Goal: Communication & Community: Answer question/provide support

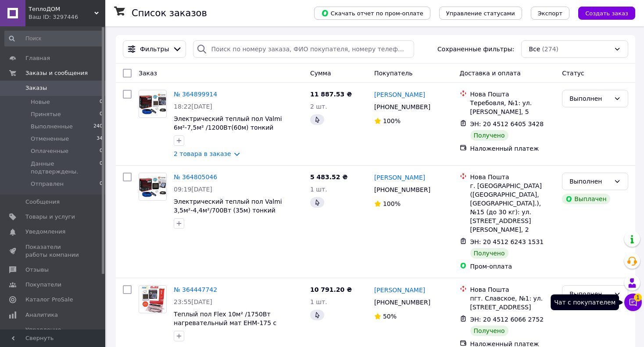
click at [635, 306] on icon at bounding box center [632, 302] width 9 height 9
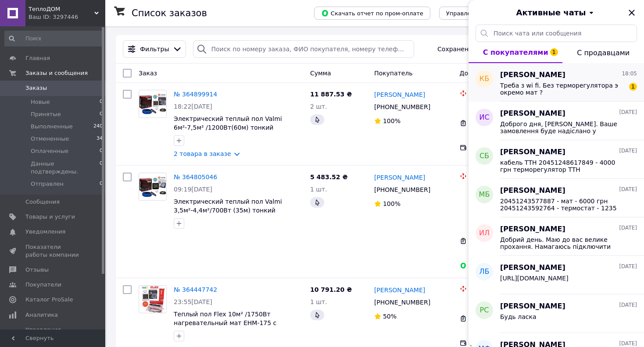
click at [538, 83] on span "Треба з wi fi. Без терморегулятора э окремо мат ?" at bounding box center [562, 89] width 124 height 14
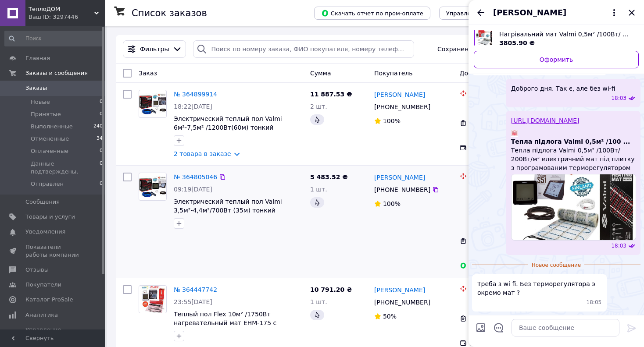
scroll to position [45, 0]
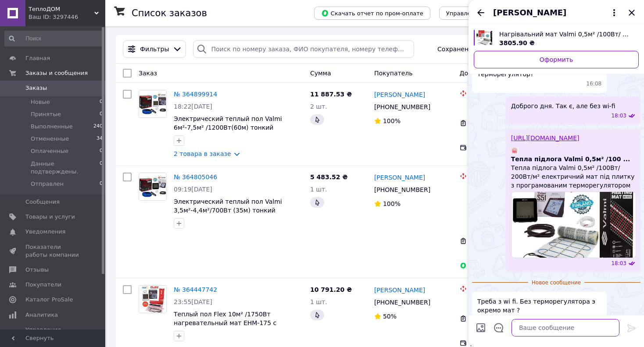
click at [532, 331] on textarea at bounding box center [565, 328] width 108 height 18
type textarea "y"
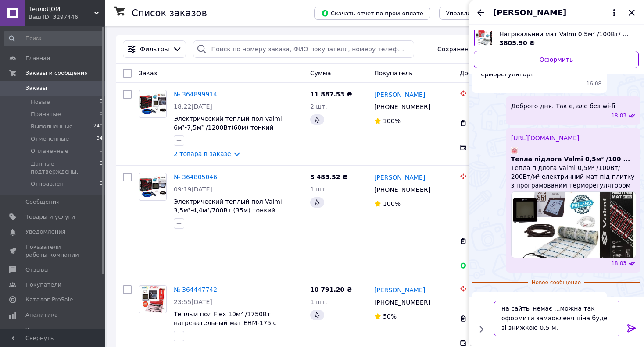
scroll to position [0, 0]
click at [548, 318] on textarea "на сайты немає ...можна так оформити замаовленя ціна буде зі знижкою 0.5 м.кв -…" at bounding box center [556, 319] width 125 height 36
click at [545, 320] on textarea "на сайты немає ...можна так оформити замаовленя ціна буде зі знижкою 0.5 м.кв -…" at bounding box center [556, 319] width 125 height 36
type textarea "на сайты немає ...можна так оформити замововленя ціна буде зі знижкою 0.5 м.кв …"
click at [629, 329] on icon at bounding box center [631, 328] width 8 height 8
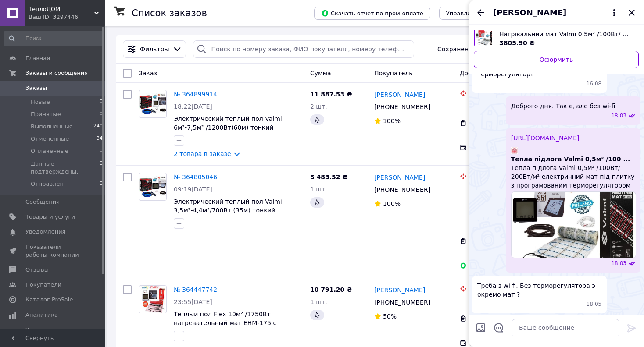
scroll to position [78, 0]
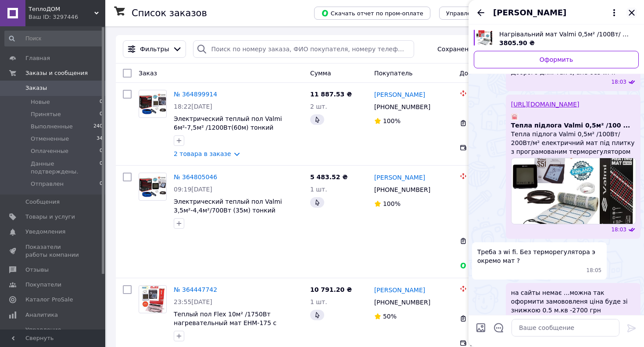
click at [632, 11] on icon "Закрыть" at bounding box center [631, 12] width 11 height 11
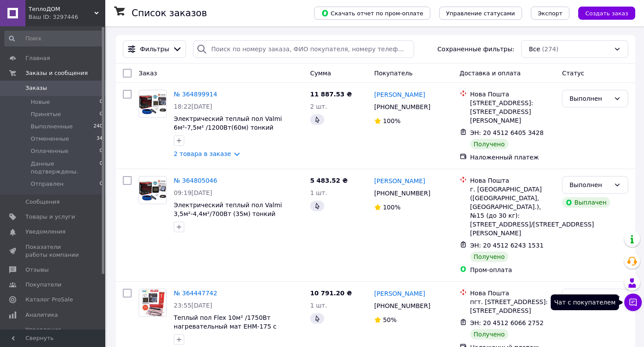
click at [634, 304] on icon at bounding box center [632, 302] width 9 height 9
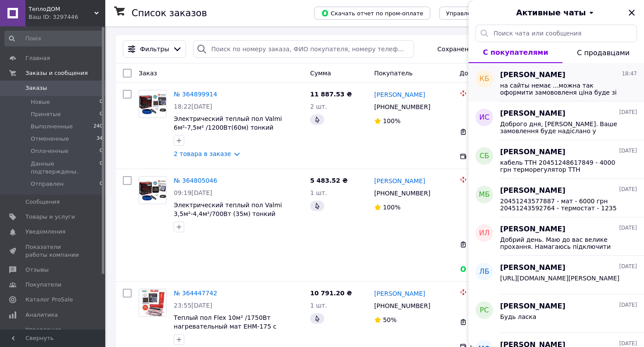
click at [543, 86] on span "на сайты немає ...можна так оформити замововленя ціна буде зі знижкою 0.5 м.кв …" at bounding box center [562, 89] width 124 height 14
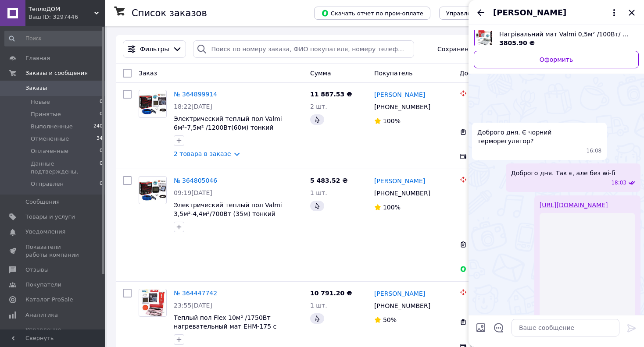
scroll to position [103, 0]
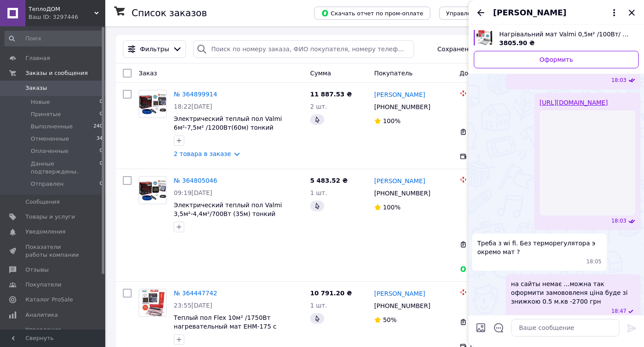
click at [525, 11] on span "[PERSON_NAME]" at bounding box center [529, 12] width 73 height 11
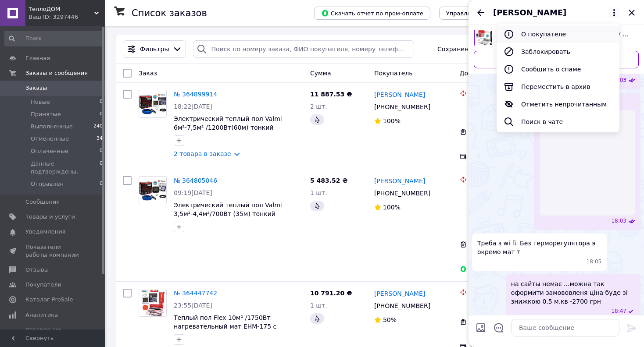
click at [536, 38] on button "О покупателе" at bounding box center [557, 34] width 123 height 18
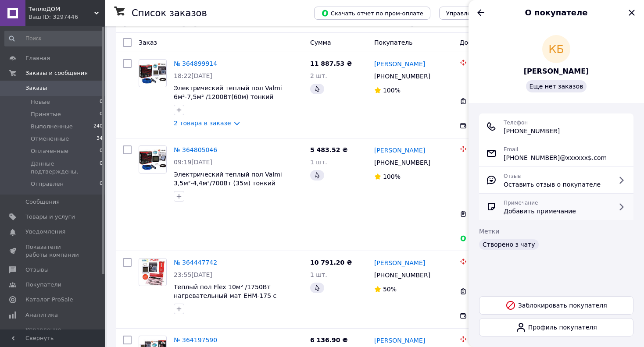
scroll to position [0, 0]
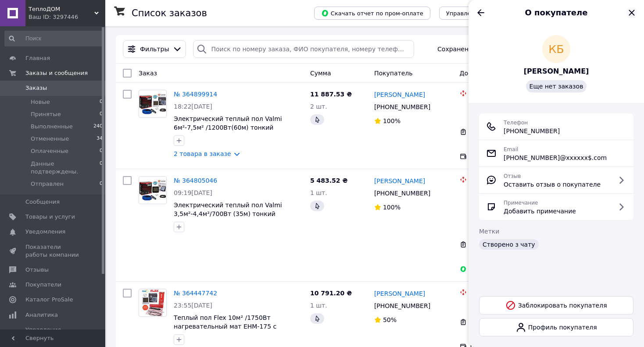
click at [631, 13] on icon "Закрыть" at bounding box center [631, 13] width 6 height 6
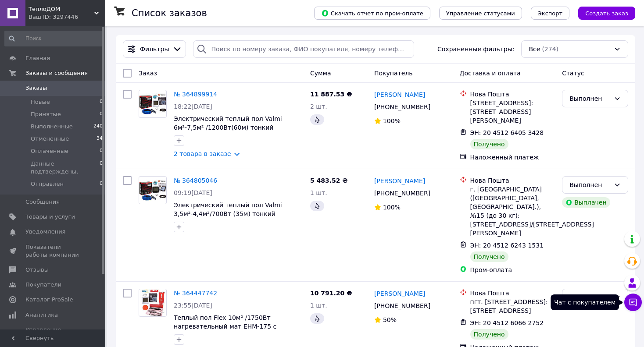
click at [633, 306] on icon at bounding box center [632, 302] width 9 height 9
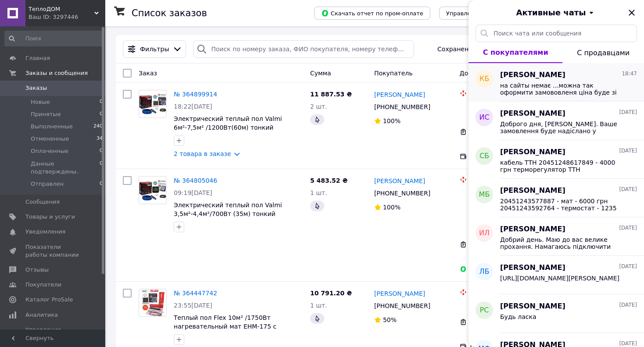
click at [553, 89] on span "на сайты немає ...можна так оформити замововленя ціна буде зі знижкою 0.5 м.кв …" at bounding box center [562, 89] width 124 height 14
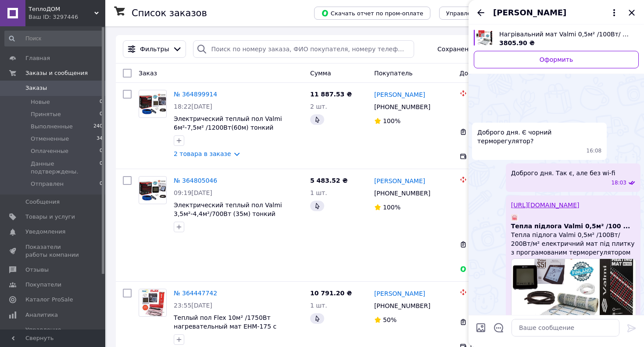
scroll to position [101, 0]
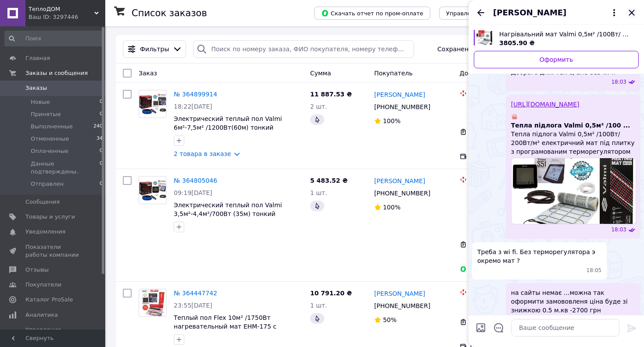
click at [631, 10] on icon "Закрыть" at bounding box center [631, 12] width 11 height 11
